Goal: Transaction & Acquisition: Subscribe to service/newsletter

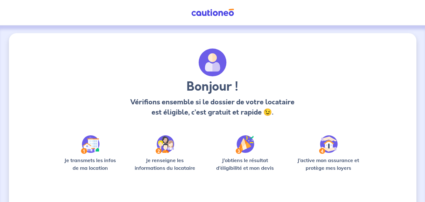
click at [330, 147] on img at bounding box center [328, 144] width 19 height 18
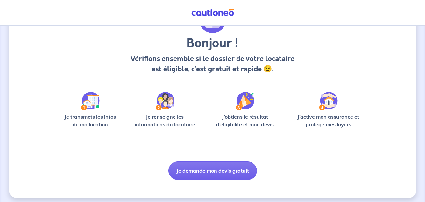
scroll to position [47, 0]
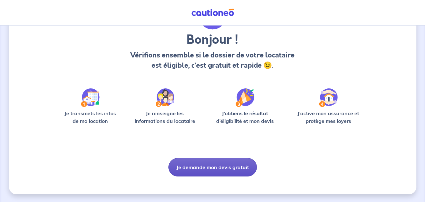
click at [214, 167] on button "Je demande mon devis gratuit" at bounding box center [213, 167] width 89 height 18
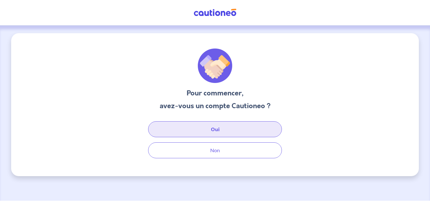
click at [214, 129] on button "Oui" at bounding box center [215, 129] width 134 height 16
click at [216, 131] on button "Oui" at bounding box center [215, 129] width 134 height 16
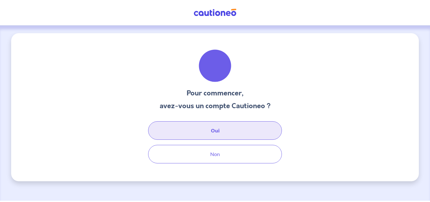
click at [223, 129] on button "Oui" at bounding box center [215, 130] width 134 height 18
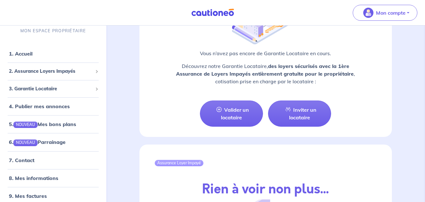
scroll to position [701, 0]
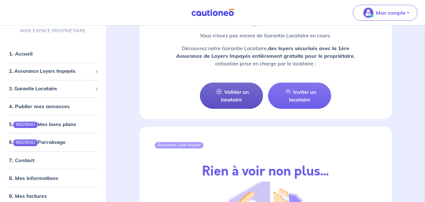
click at [235, 87] on link "Valider un locataire" at bounding box center [231, 96] width 63 height 26
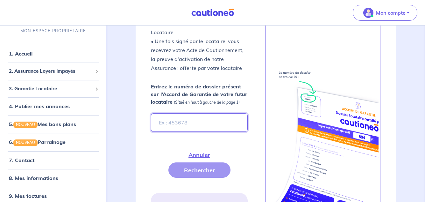
scroll to position [186, 0]
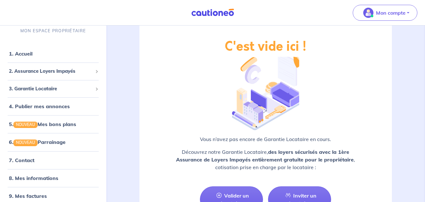
scroll to position [605, 0]
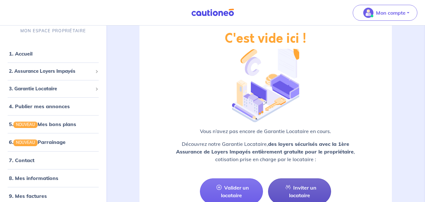
click at [304, 184] on link "Inviter un locataire" at bounding box center [299, 191] width 63 height 26
select select "FR"
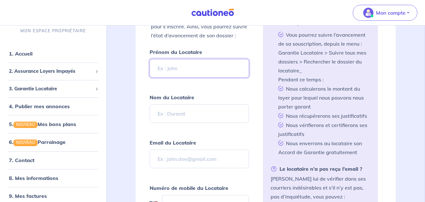
scroll to position [157, 0]
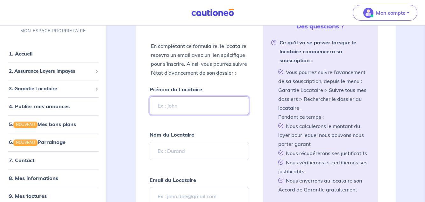
type input "a"
type input "[PERSON_NAME]"
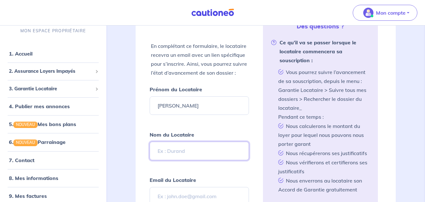
click at [177, 150] on input "Nom du Locataire" at bounding box center [200, 150] width 100 height 18
type input "d"
type input "DEVAUD"
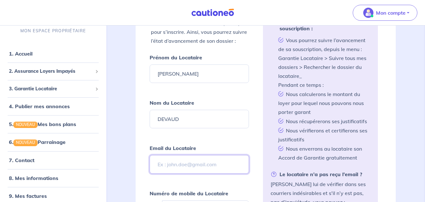
click at [176, 159] on input "Email du Locataire" at bounding box center [200, 164] width 100 height 18
type input "anthonydevaud717@gmail.com"
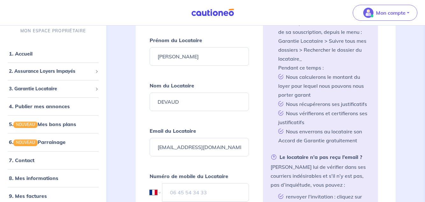
scroll to position [252, 0]
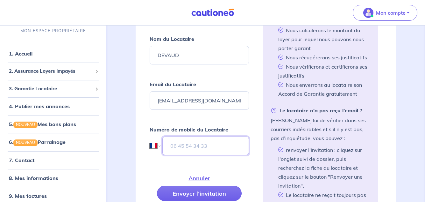
click at [180, 141] on input "tel" at bounding box center [205, 145] width 87 height 18
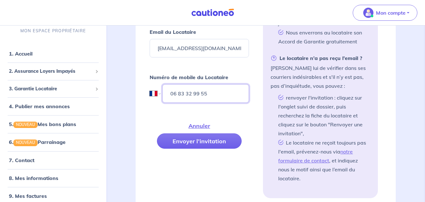
scroll to position [316, 0]
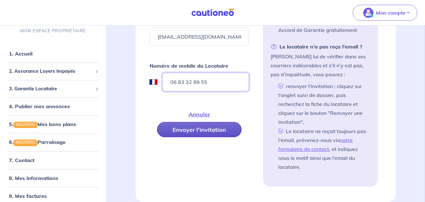
type input "06 83 32 99 55"
click at [194, 126] on button "Envoyer l’invitation" at bounding box center [199, 129] width 85 height 15
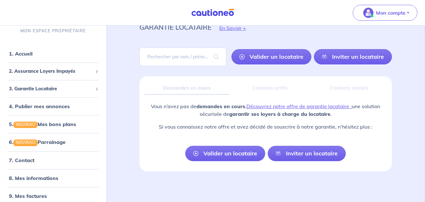
scroll to position [27, 0]
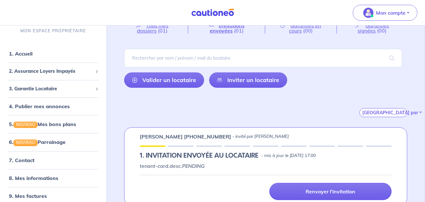
scroll to position [40, 0]
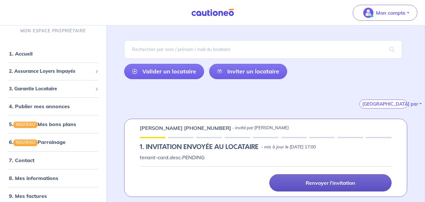
click at [333, 183] on p "Renvoyer l'invitation" at bounding box center [331, 182] width 50 height 6
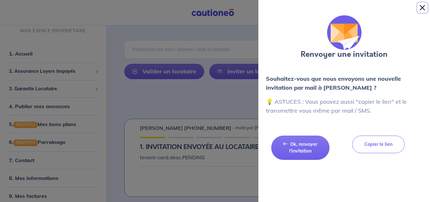
click at [423, 8] on button "Close" at bounding box center [422, 8] width 10 height 10
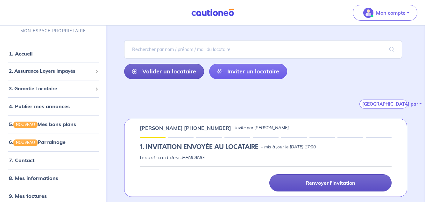
click at [165, 72] on link "Valider un locataire" at bounding box center [164, 71] width 80 height 15
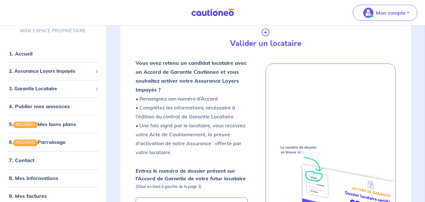
scroll to position [186, 0]
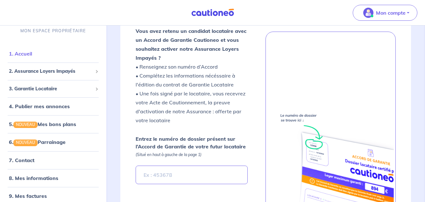
click at [22, 54] on link "1. Accueil" at bounding box center [20, 53] width 23 height 6
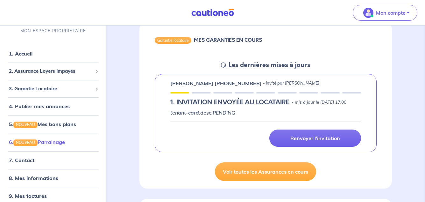
scroll to position [6, 0]
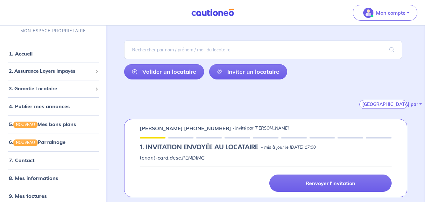
scroll to position [40, 0]
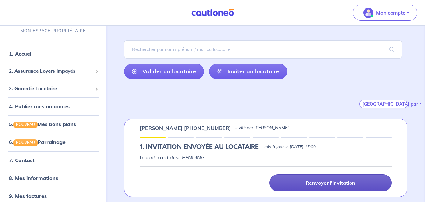
click at [343, 183] on p "Renvoyer l'invitation" at bounding box center [331, 182] width 50 height 6
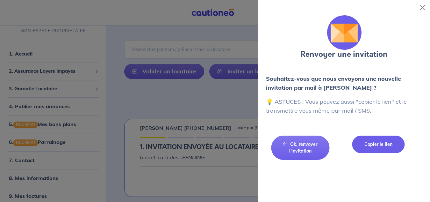
click at [386, 146] on button "Copier le lien" at bounding box center [378, 144] width 53 height 18
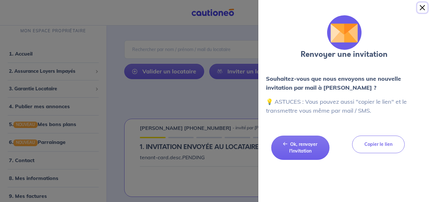
click at [422, 8] on button "Close" at bounding box center [422, 8] width 10 height 10
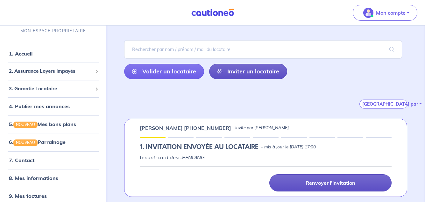
click at [255, 71] on link "Inviter un locataire" at bounding box center [248, 71] width 78 height 15
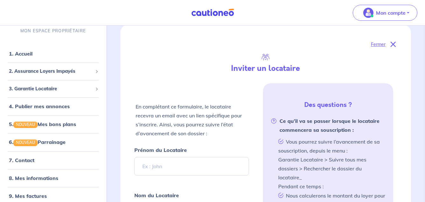
scroll to position [122, 0]
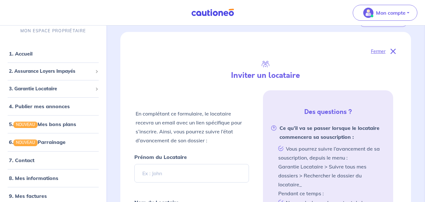
click at [395, 50] on icon at bounding box center [393, 51] width 5 height 5
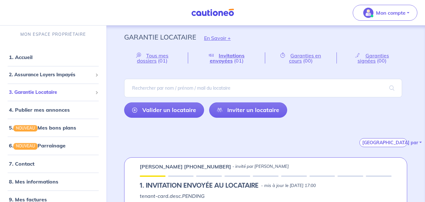
scroll to position [0, 0]
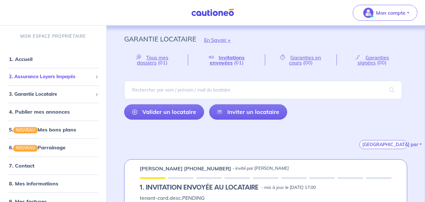
click at [50, 76] on span "2. Assurance Loyers Impayés" at bounding box center [51, 76] width 84 height 7
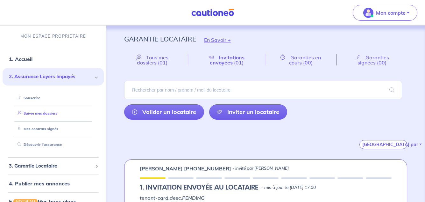
click at [50, 112] on link "Suivre mes dossiers" at bounding box center [36, 113] width 42 height 4
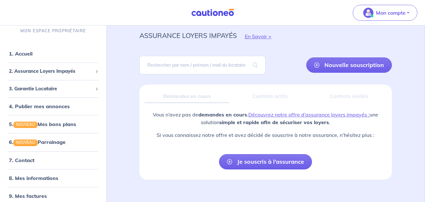
scroll to position [27, 0]
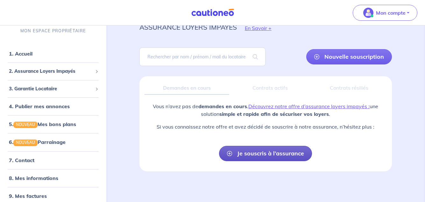
click at [252, 152] on link "Je souscris à l’assurance" at bounding box center [265, 153] width 93 height 15
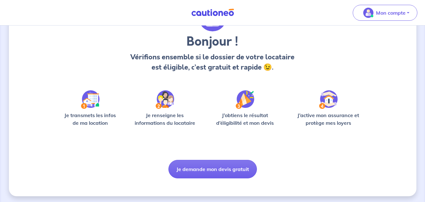
scroll to position [47, 0]
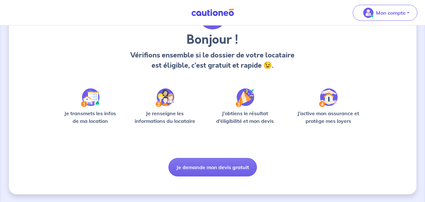
click at [93, 98] on img at bounding box center [90, 97] width 19 height 18
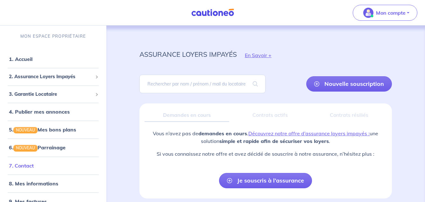
click at [25, 167] on link "7. Contact" at bounding box center [21, 165] width 25 height 6
click at [27, 58] on link "1. Accueil" at bounding box center [20, 59] width 23 height 6
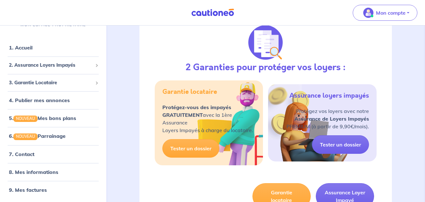
scroll to position [223, 0]
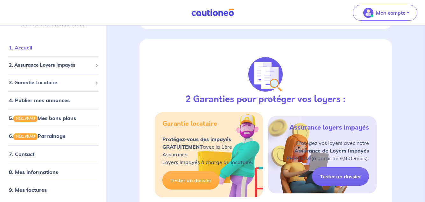
click at [17, 49] on link "1. Accueil" at bounding box center [20, 47] width 23 height 6
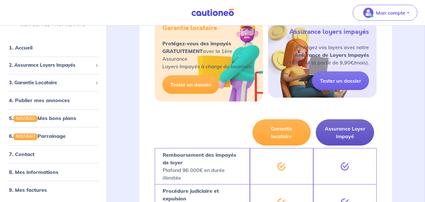
scroll to position [287, 0]
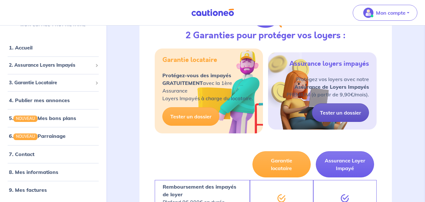
click at [356, 120] on link "Tester un dossier" at bounding box center [340, 112] width 57 height 18
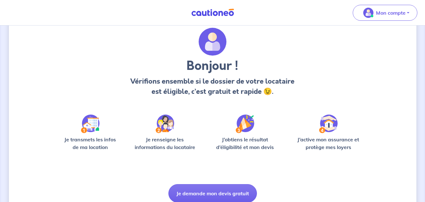
scroll to position [47, 0]
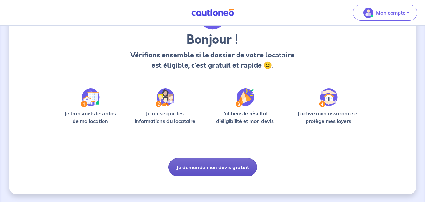
click at [245, 163] on button "Je demande mon devis gratuit" at bounding box center [213, 167] width 89 height 18
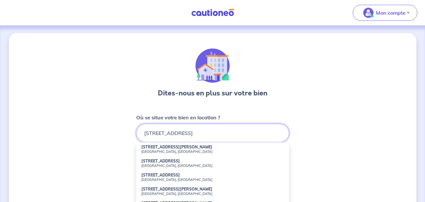
click at [227, 133] on input "17 rue Al" at bounding box center [212, 133] width 153 height 18
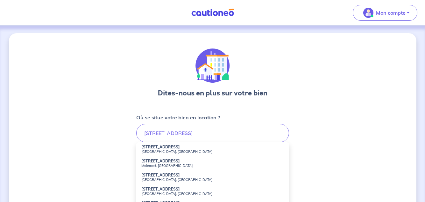
click at [149, 193] on small "Chaniers, France" at bounding box center [212, 193] width 143 height 4
type input "17 Rue Aliénor d'Aquitaine, Chaniers, France"
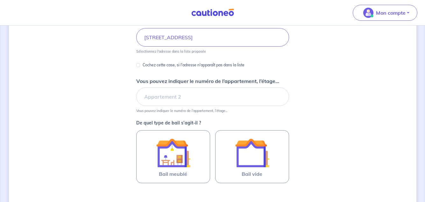
scroll to position [127, 0]
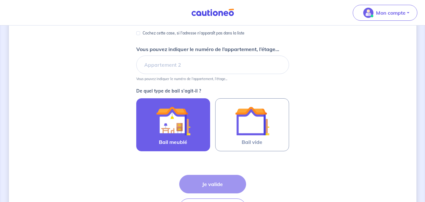
click at [170, 126] on img at bounding box center [173, 121] width 34 height 34
click at [0, 0] on input "Bail meublé" at bounding box center [0, 0] width 0 height 0
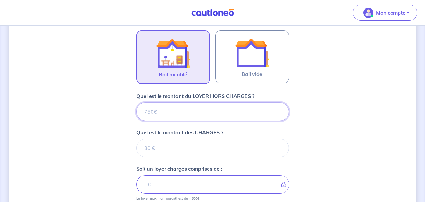
scroll to position [194, 0]
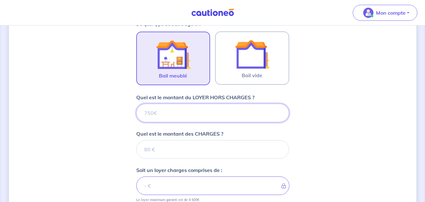
drag, startPoint x: 160, startPoint y: 112, endPoint x: 134, endPoint y: 114, distance: 25.8
click at [134, 114] on div "Dites-nous en plus sur votre bien Où se situe votre bien en location ? 17 Rue A…" at bounding box center [213, 64] width 408 height 450
type input "49"
type input "490"
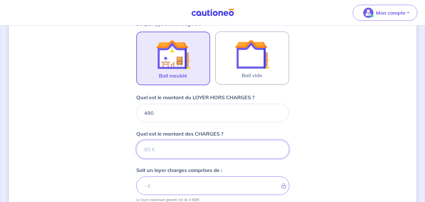
click at [162, 151] on input "Quel est le montant des CHARGES ?" at bounding box center [212, 149] width 153 height 18
type input "0"
type input "490"
type input "0"
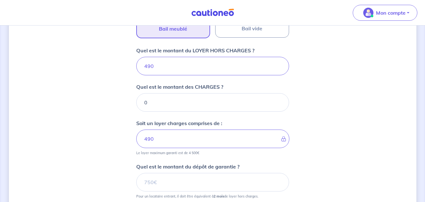
scroll to position [258, 0]
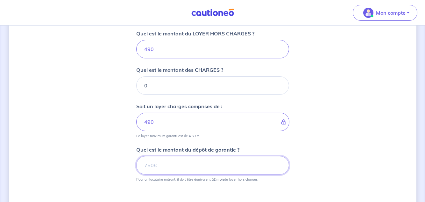
click at [168, 165] on input "Quel est le montant du dépôt de garantie ?" at bounding box center [212, 165] width 153 height 18
type input "980"
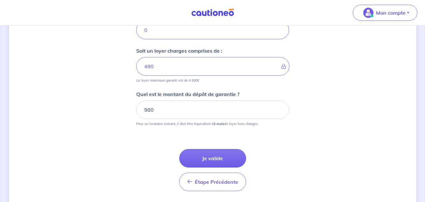
scroll to position [333, 0]
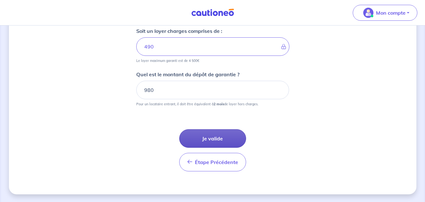
click at [224, 137] on button "Je valide" at bounding box center [212, 138] width 67 height 18
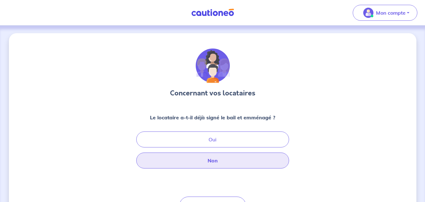
click at [213, 162] on button "Non" at bounding box center [212, 160] width 153 height 16
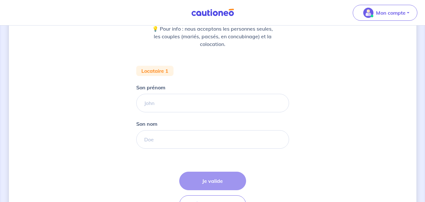
scroll to position [96, 0]
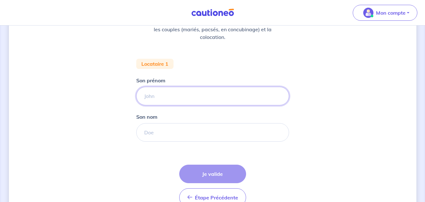
click at [169, 96] on input "Son prénom" at bounding box center [212, 96] width 153 height 18
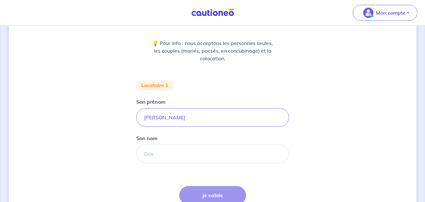
scroll to position [64, 0]
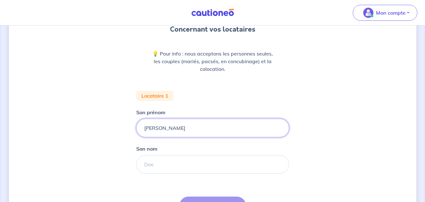
click at [152, 127] on input "Antony" at bounding box center [212, 128] width 153 height 18
type input "Anthony"
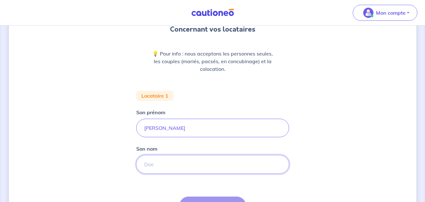
click at [162, 165] on input "Son nom" at bounding box center [212, 164] width 153 height 18
type input "d"
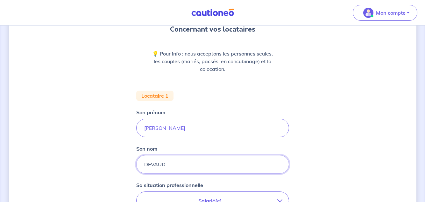
type input "DEVAUD"
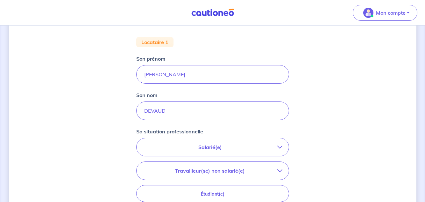
scroll to position [127, 0]
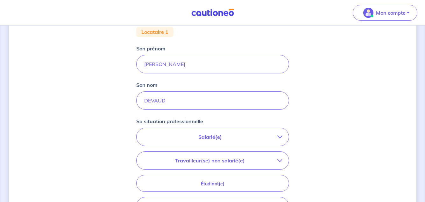
click at [281, 136] on icon "button" at bounding box center [279, 136] width 5 height 5
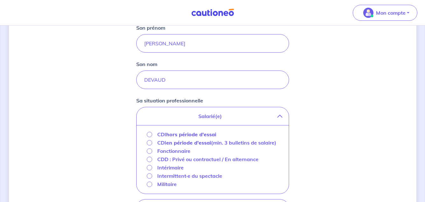
scroll to position [159, 0]
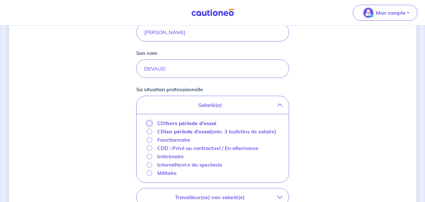
click at [151, 122] on input "CDI hors période d'essai" at bounding box center [149, 122] width 5 height 5
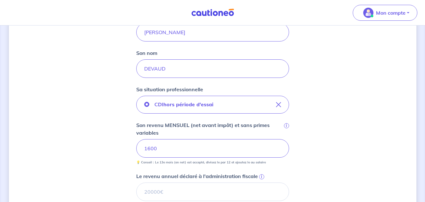
drag, startPoint x: 162, startPoint y: 150, endPoint x: 138, endPoint y: 151, distance: 23.6
click at [138, 151] on input "1600" at bounding box center [212, 148] width 153 height 18
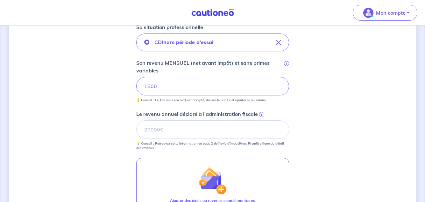
scroll to position [223, 0]
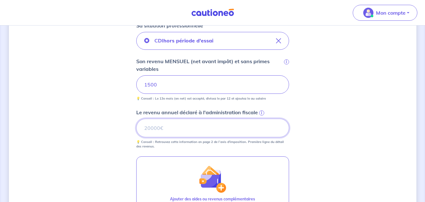
drag, startPoint x: 172, startPoint y: 129, endPoint x: 111, endPoint y: 124, distance: 61.4
click at [111, 124] on div "Concernant vos locataires 💡 Pour info : nous acceptons les personnes seules, le…" at bounding box center [213, 59] width 408 height 498
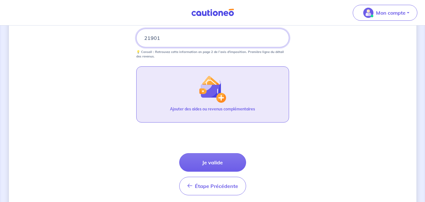
scroll to position [319, 0]
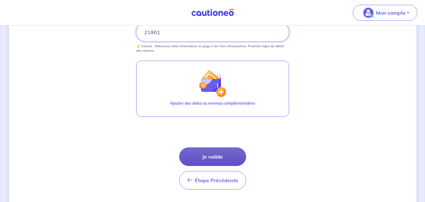
type input "21901"
click at [212, 156] on button "Je valide" at bounding box center [212, 156] width 67 height 18
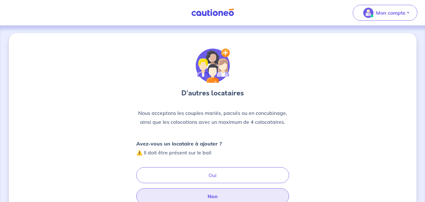
click at [213, 194] on button "Non" at bounding box center [212, 196] width 153 height 16
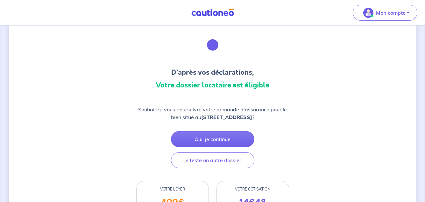
scroll to position [32, 0]
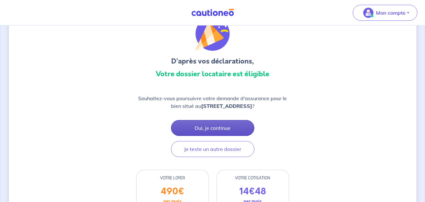
click at [217, 126] on button "Oui, je continue" at bounding box center [212, 128] width 83 height 16
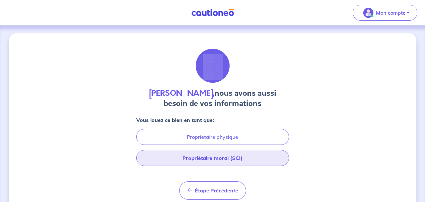
click at [233, 158] on button "Propriétaire moral (SCI)" at bounding box center [212, 158] width 153 height 16
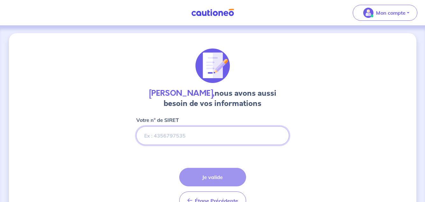
click at [179, 137] on input "Votre n° de SIRET" at bounding box center [212, 135] width 153 height 18
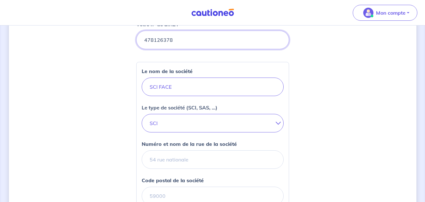
scroll to position [127, 0]
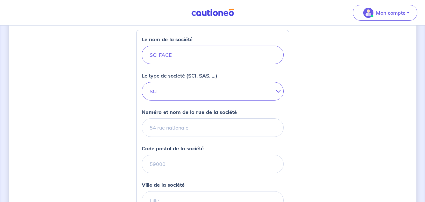
type input "478126378"
click at [190, 128] on input "Numéro et nom de la rue de la société" at bounding box center [213, 127] width 142 height 18
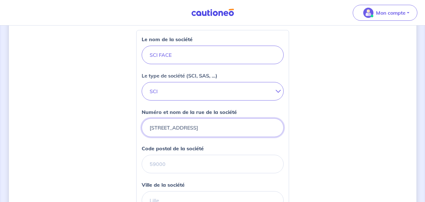
type input "17 Rue Aliénor d'Aquitaine"
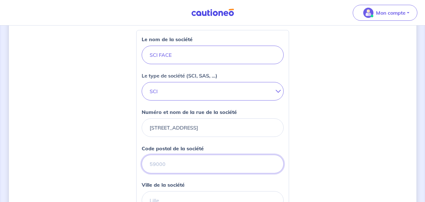
click at [205, 162] on input "Code postal de la société" at bounding box center [213, 164] width 142 height 18
type input "17610"
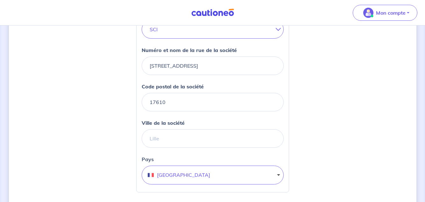
scroll to position [191, 0]
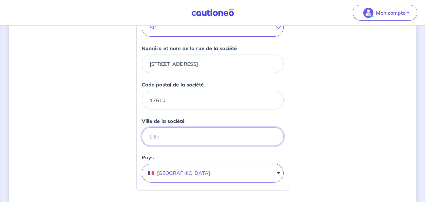
click at [189, 139] on input "Ville de la société" at bounding box center [213, 136] width 142 height 18
type input "c"
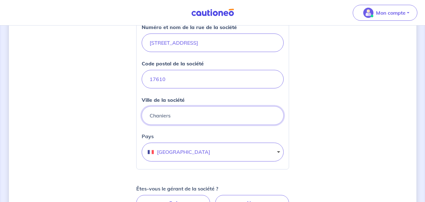
scroll to position [255, 0]
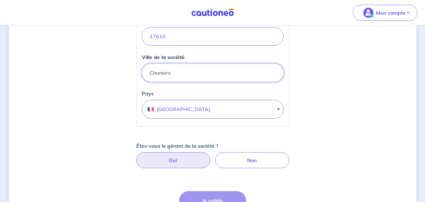
type input "Chaniers"
click at [174, 161] on label "Oui" at bounding box center [173, 160] width 74 height 16
click at [211, 156] on input "Oui" at bounding box center [213, 154] width 4 height 4
radio input "true"
select select "FR"
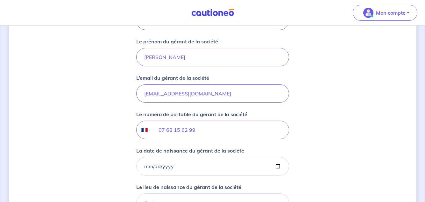
scroll to position [478, 0]
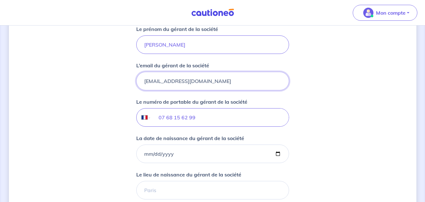
drag, startPoint x: 198, startPoint y: 81, endPoint x: 136, endPoint y: 82, distance: 62.1
click at [136, 82] on input "sciface.171@orange.fr" at bounding box center [212, 81] width 153 height 18
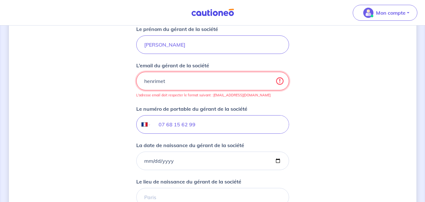
type input "henrimet.17@orange.fr"
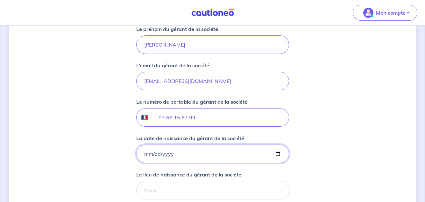
click at [175, 155] on input "La date de naissance du gérant de la société" at bounding box center [212, 153] width 153 height 18
type input "1955-04-11"
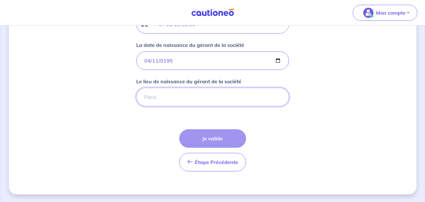
click at [158, 100] on input "Le lieu de naissance du gérant de la société" at bounding box center [212, 97] width 153 height 18
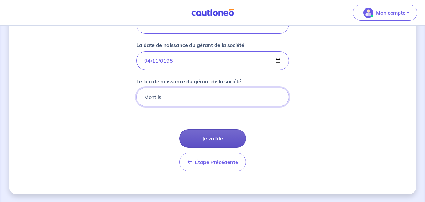
type input "Montils"
click at [207, 139] on button "Je valide" at bounding box center [212, 138] width 67 height 18
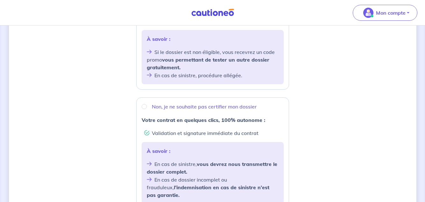
scroll to position [191, 0]
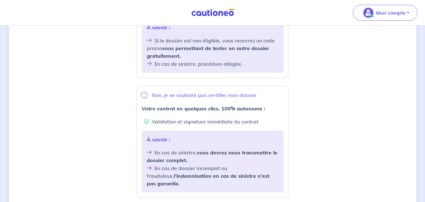
click at [144, 95] on input "Non, je ne souhaite pas certifier mon dossier" at bounding box center [144, 94] width 5 height 5
radio input "true"
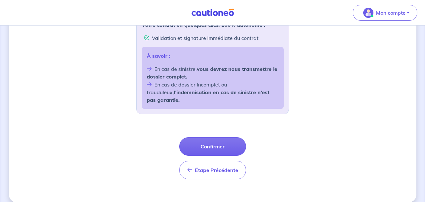
scroll to position [275, 0]
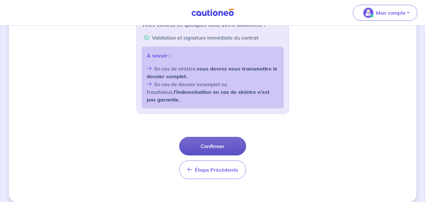
click at [220, 137] on button "Confirmer" at bounding box center [212, 146] width 67 height 18
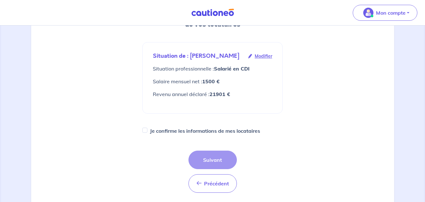
scroll to position [127, 0]
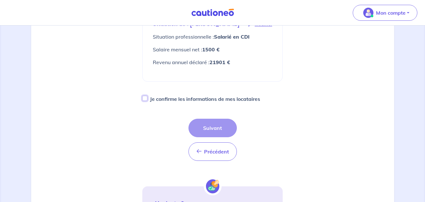
click at [147, 99] on input "Je confirme les informations de mes locataires" at bounding box center [144, 98] width 5 height 5
checkbox input "true"
click at [220, 128] on button "Suivant" at bounding box center [213, 128] width 48 height 18
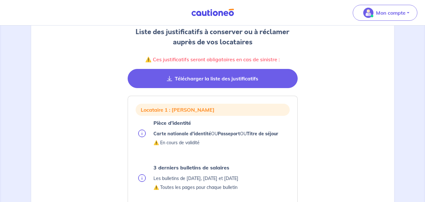
scroll to position [64, 0]
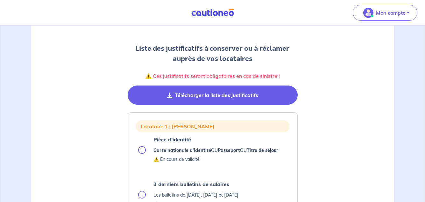
click at [236, 95] on button "Télécharger la liste des justificatifs" at bounding box center [213, 94] width 170 height 19
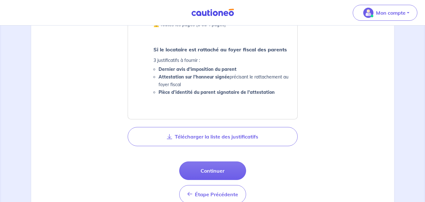
scroll to position [382, 0]
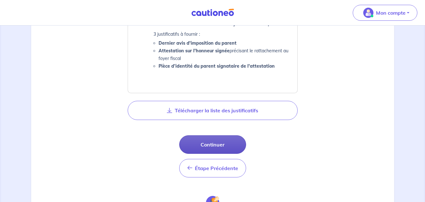
click at [214, 145] on button "Continuer" at bounding box center [212, 144] width 67 height 18
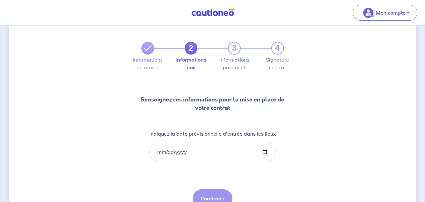
scroll to position [32, 0]
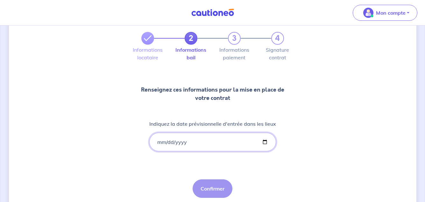
click at [200, 142] on input "Indiquez la date prévisionnelle d'entrée dans les lieux" at bounding box center [212, 142] width 127 height 18
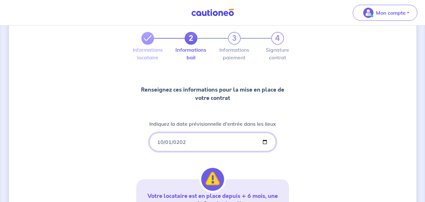
type input "2025-10-01"
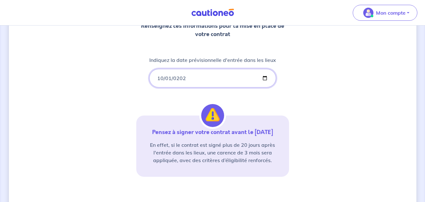
scroll to position [148, 0]
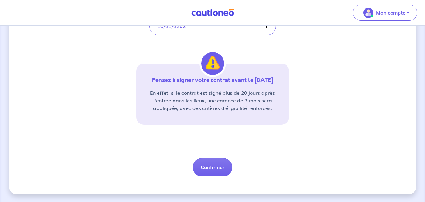
drag, startPoint x: 216, startPoint y: 166, endPoint x: 291, endPoint y: 148, distance: 77.2
click at [291, 148] on div "2 3 4 Informations locataire Informations bail Informations paiement Signature …" at bounding box center [213, 40] width 408 height 308
click at [210, 167] on button "Confirmer" at bounding box center [213, 167] width 40 height 18
select select "FR"
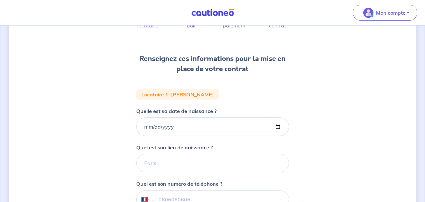
scroll to position [96, 0]
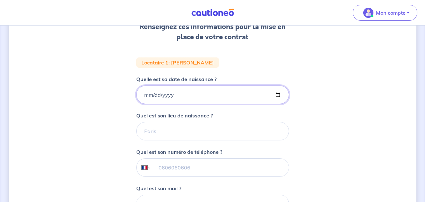
click at [182, 95] on input "Quelle est sa date de naissance ?" at bounding box center [212, 94] width 153 height 18
type input "1967-09-02"
click at [169, 133] on input "Quel est son lieu de naissance ?" at bounding box center [212, 131] width 153 height 18
type input "Cognac"
click at [171, 172] on input "tel" at bounding box center [220, 167] width 138 height 18
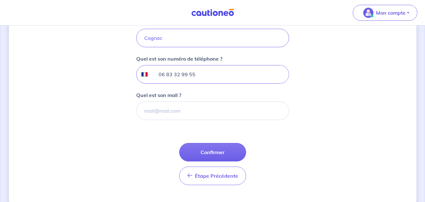
scroll to position [191, 0]
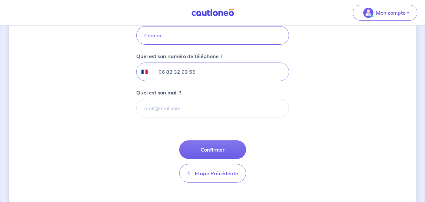
type input "06 83 32 99 55"
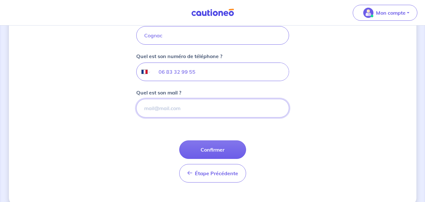
click at [189, 107] on input "Quel est son mail ?" at bounding box center [212, 108] width 153 height 18
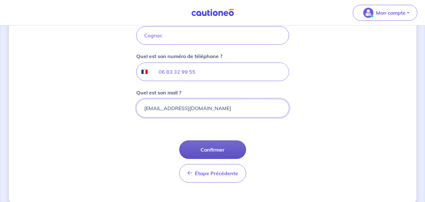
type input "anthonydevaud717@gmail.com"
click at [219, 151] on button "Confirmer" at bounding box center [212, 149] width 67 height 18
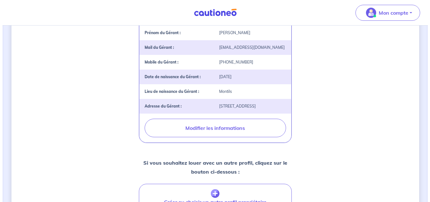
scroll to position [191, 0]
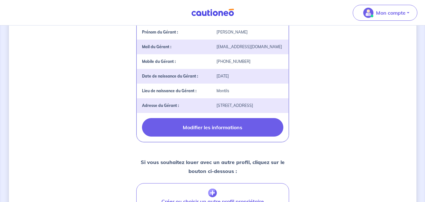
click at [239, 136] on button "Modifier les informations" at bounding box center [212, 127] width 141 height 18
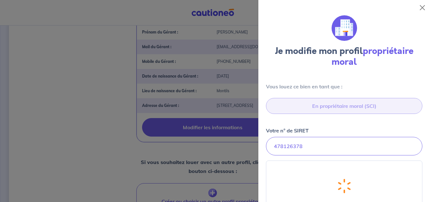
select select "FR"
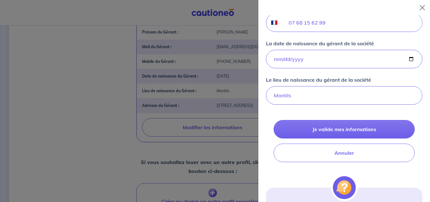
scroll to position [510, 0]
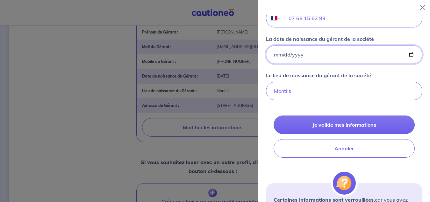
click at [282, 55] on input "1955-04-11" at bounding box center [344, 54] width 156 height 18
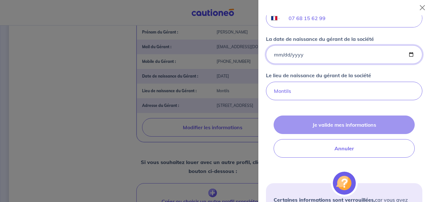
type input "1955-01-11"
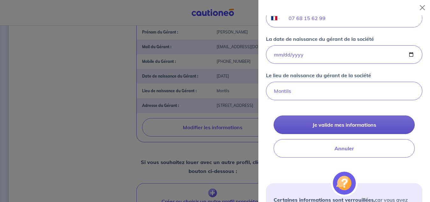
click at [294, 123] on button "Je valide mes informations" at bounding box center [344, 124] width 141 height 18
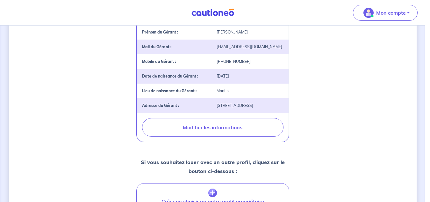
scroll to position [0, 0]
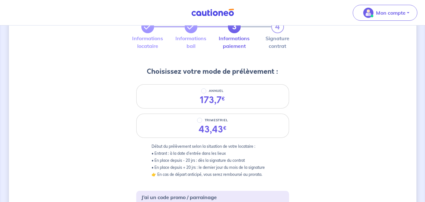
scroll to position [32, 0]
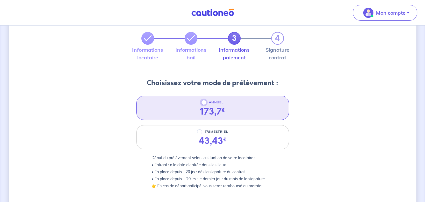
click at [203, 103] on input "ANNUEL" at bounding box center [203, 102] width 5 height 5
radio input "true"
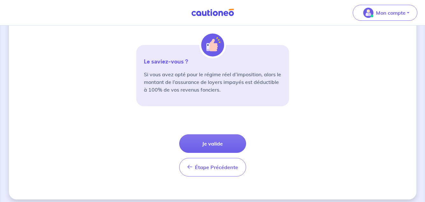
scroll to position [253, 0]
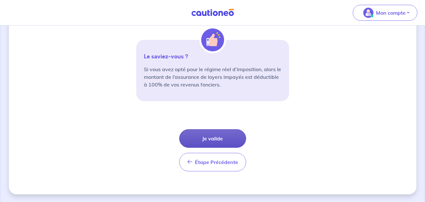
click at [199, 138] on button "Je valide" at bounding box center [212, 138] width 67 height 18
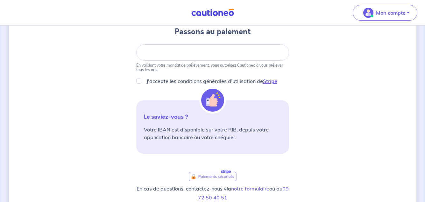
scroll to position [64, 0]
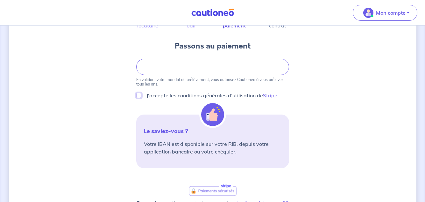
click at [140, 96] on input "J'accepte les conditions générales d’utilisation de Stripe" at bounding box center [138, 95] width 5 height 5
checkbox input "true"
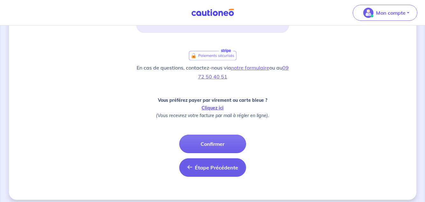
scroll to position [204, 0]
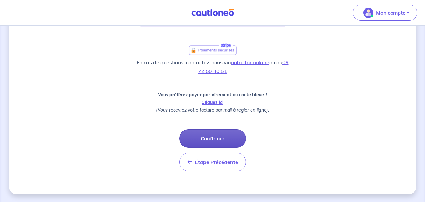
click at [221, 145] on button "Confirmer" at bounding box center [212, 138] width 67 height 18
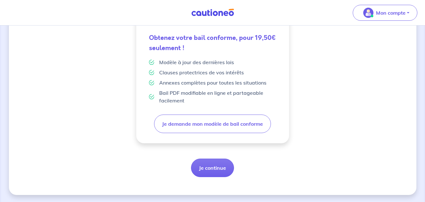
scroll to position [200, 0]
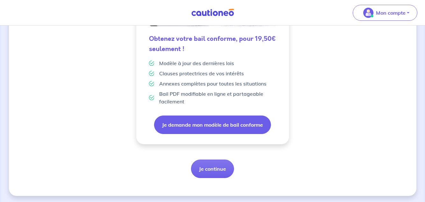
scroll to position [200, 0]
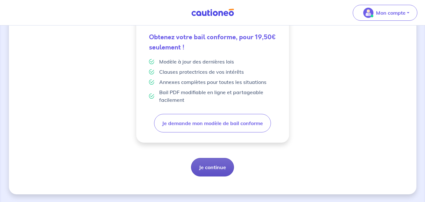
click at [216, 167] on button "Je continue" at bounding box center [212, 167] width 43 height 18
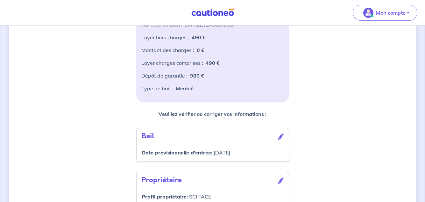
scroll to position [239, 0]
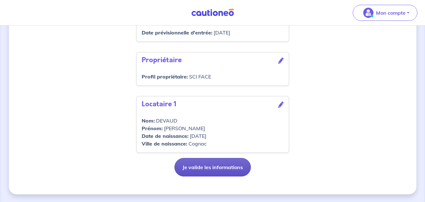
click at [213, 166] on button "Je valide les informations" at bounding box center [213, 167] width 76 height 18
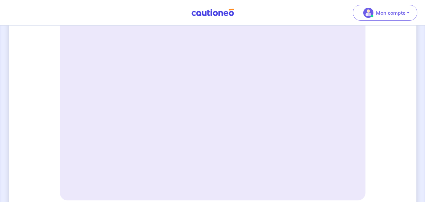
scroll to position [287, 0]
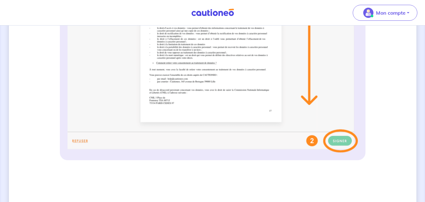
click at [339, 140] on img at bounding box center [213, 25] width 291 height 253
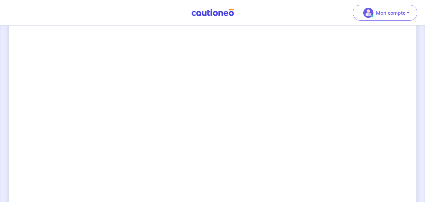
scroll to position [532, 0]
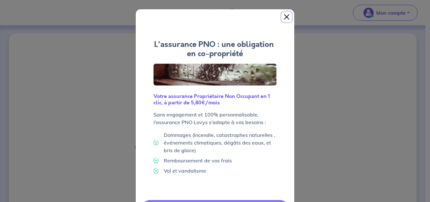
click at [284, 17] on button "Close" at bounding box center [287, 17] width 10 height 10
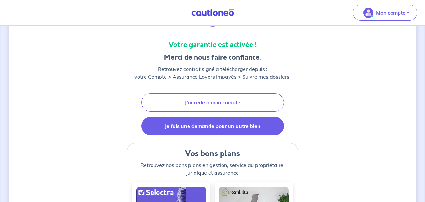
scroll to position [96, 0]
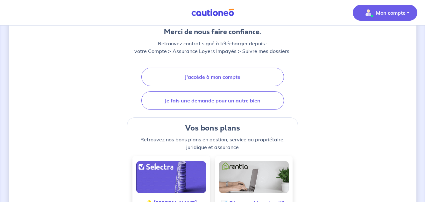
click at [395, 15] on p "Mon compte" at bounding box center [391, 13] width 30 height 8
click at [383, 38] on link "Mes informations" at bounding box center [378, 39] width 51 height 10
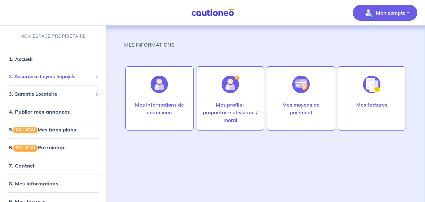
click at [49, 77] on span "2. Assurance Loyers Impayés" at bounding box center [51, 76] width 84 height 7
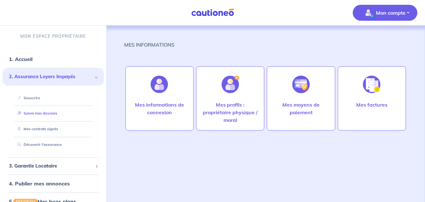
click at [46, 113] on link "Suivre mes dossiers" at bounding box center [36, 113] width 42 height 4
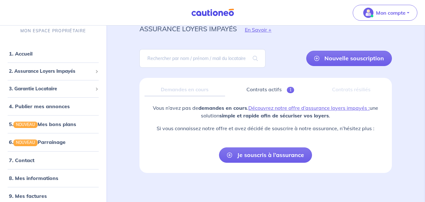
scroll to position [27, 0]
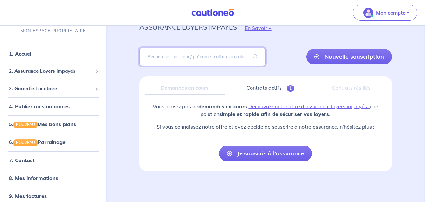
click at [177, 55] on input "search" at bounding box center [203, 56] width 126 height 18
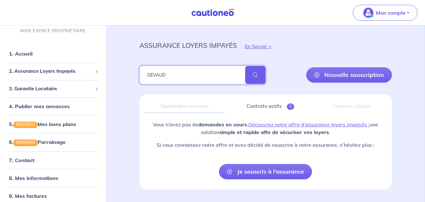
scroll to position [0, 0]
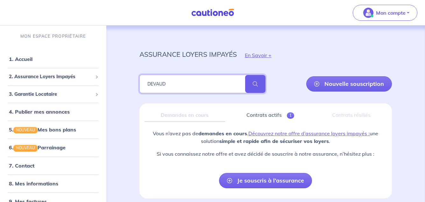
type input "DEVAUD"
click at [254, 78] on span at bounding box center [255, 84] width 20 height 18
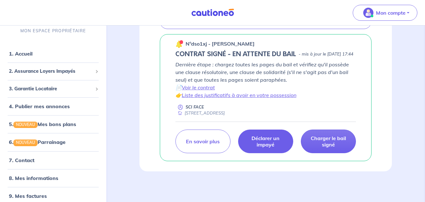
scroll to position [169, 0]
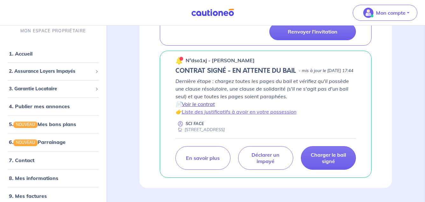
click at [197, 107] on link "Voir le contrat" at bounding box center [198, 104] width 33 height 6
